Goal: Task Accomplishment & Management: Use online tool/utility

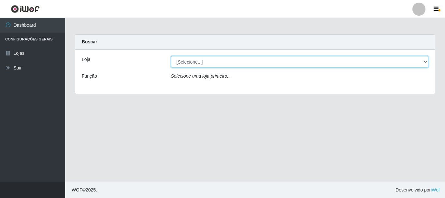
click at [426, 61] on select "[Selecione...] [GEOGRAPHIC_DATA] [GEOGRAPHIC_DATA]" at bounding box center [300, 61] width 258 height 11
select select "64"
click at [171, 56] on select "[Selecione...] [GEOGRAPHIC_DATA] [GEOGRAPHIC_DATA]" at bounding box center [300, 61] width 258 height 11
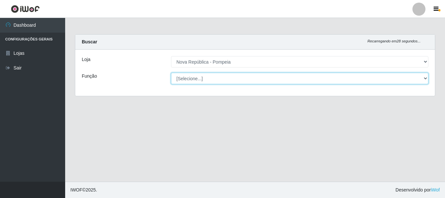
click at [424, 78] on select "[Selecione...] Balconista Operador de Caixa Recepcionista Repositor" at bounding box center [300, 78] width 258 height 11
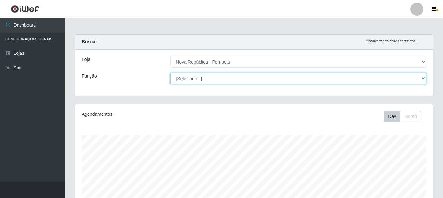
scroll to position [135, 358]
select select "22"
click at [170, 73] on select "[Selecione...] Balconista Operador de Caixa Recepcionista Repositor" at bounding box center [298, 78] width 256 height 11
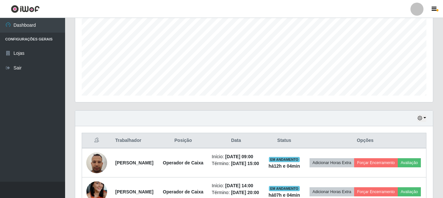
scroll to position [195, 0]
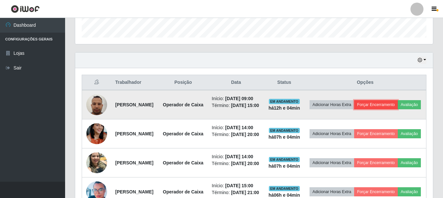
click at [392, 105] on button "Forçar Encerramento" at bounding box center [376, 104] width 44 height 9
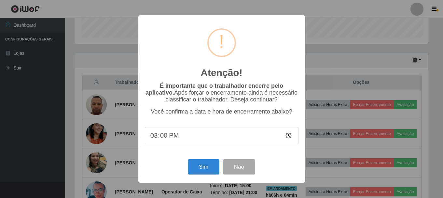
scroll to position [135, 355]
click at [203, 168] on button "Sim" at bounding box center [205, 166] width 32 height 15
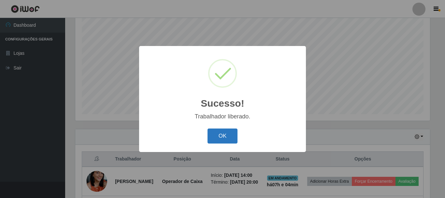
click at [214, 137] on button "OK" at bounding box center [222, 135] width 30 height 15
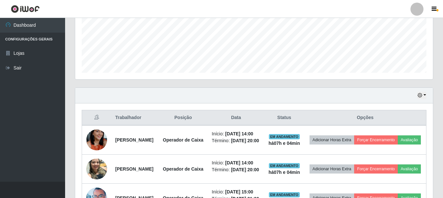
scroll to position [217, 0]
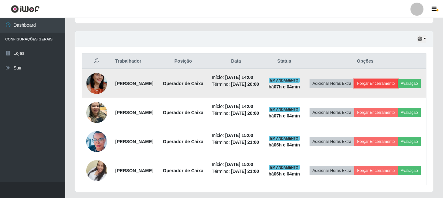
click at [393, 85] on button "Forçar Encerramento" at bounding box center [376, 83] width 44 height 9
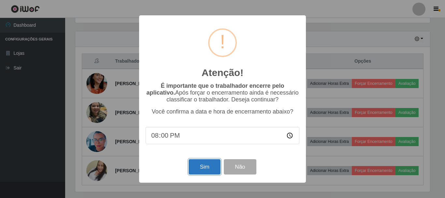
click at [206, 169] on button "Sim" at bounding box center [205, 166] width 32 height 15
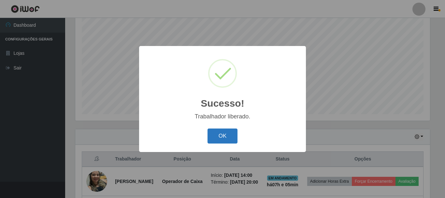
click at [219, 136] on button "OK" at bounding box center [222, 135] width 30 height 15
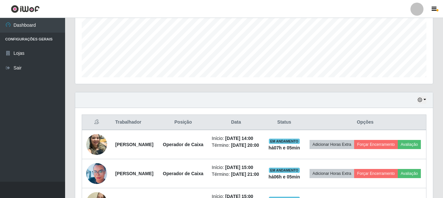
scroll to position [241, 0]
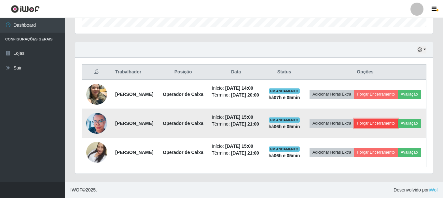
click at [391, 119] on button "Forçar Encerramento" at bounding box center [376, 123] width 44 height 9
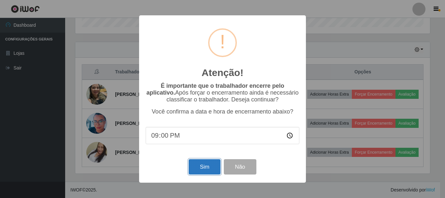
click at [203, 169] on button "Sim" at bounding box center [205, 166] width 32 height 15
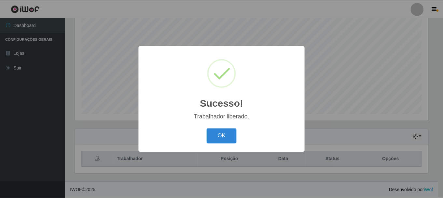
scroll to position [0, 0]
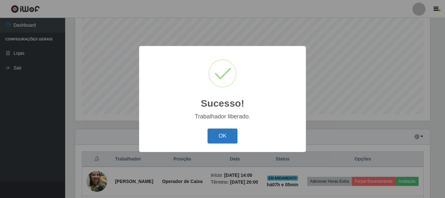
click at [210, 138] on button "OK" at bounding box center [222, 135] width 30 height 15
